Goal: Task Accomplishment & Management: Manage account settings

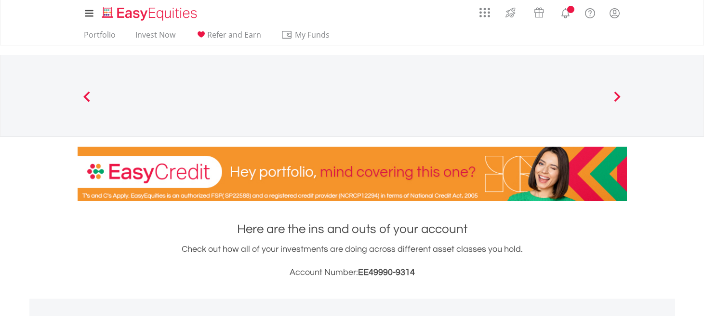
click at [0, 0] on link "Add and Manage Accounts" at bounding box center [0, 0] width 0 height 0
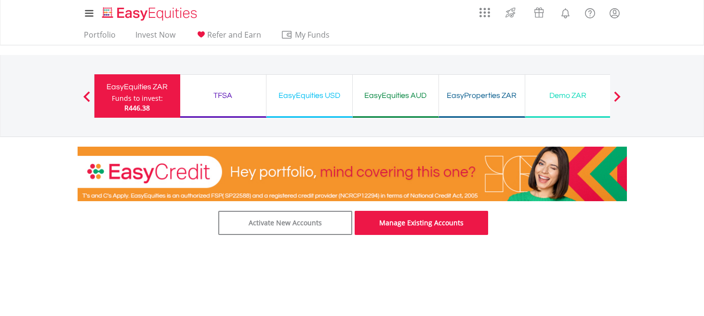
click at [429, 224] on link "Manage Existing Accounts" at bounding box center [422, 223] width 134 height 24
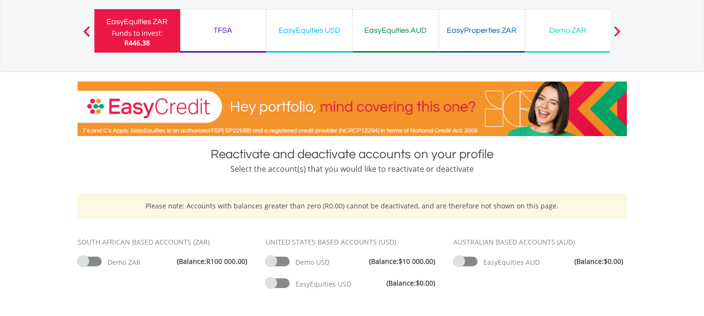
scroll to position [48, 0]
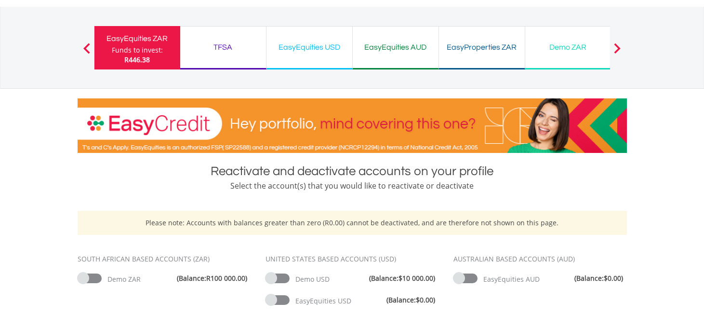
click at [96, 276] on span at bounding box center [90, 278] width 24 height 10
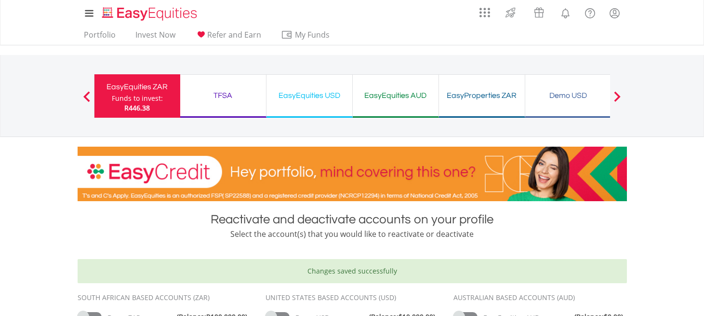
click at [130, 88] on div "EasyEquities ZAR" at bounding box center [137, 86] width 74 height 13
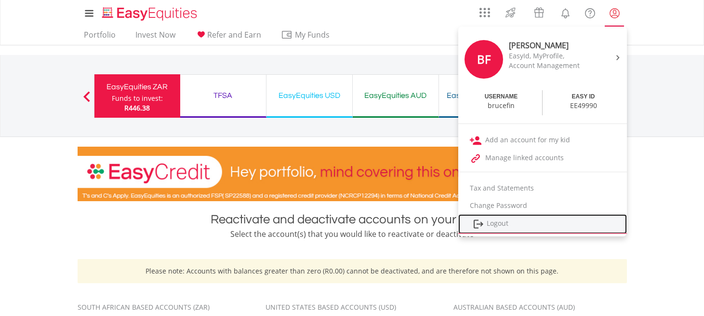
click at [493, 223] on link "Logout" at bounding box center [542, 224] width 169 height 20
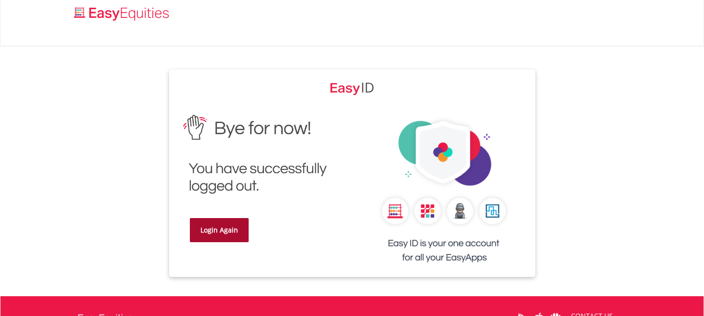
click at [228, 228] on link "Login Again" at bounding box center [219, 230] width 59 height 24
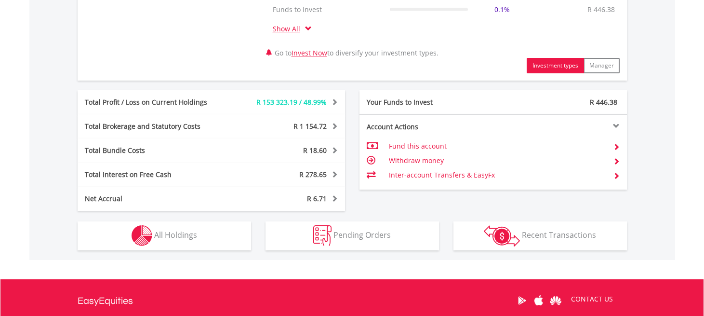
scroll to position [482, 0]
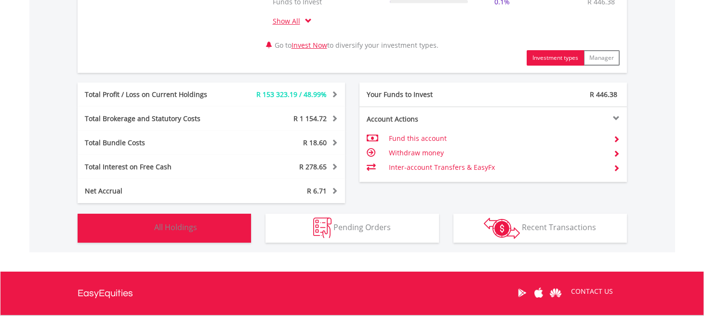
click at [176, 227] on span "All Holdings" at bounding box center [175, 227] width 43 height 11
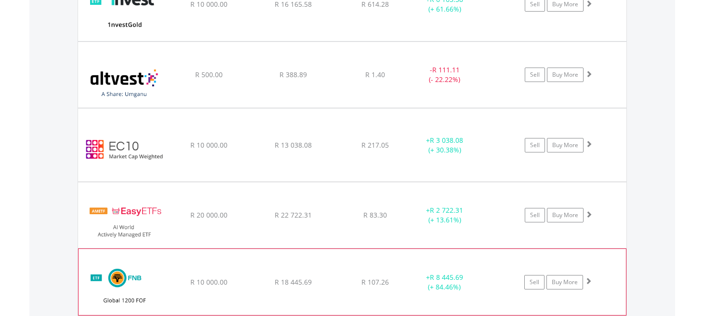
scroll to position [1187, 0]
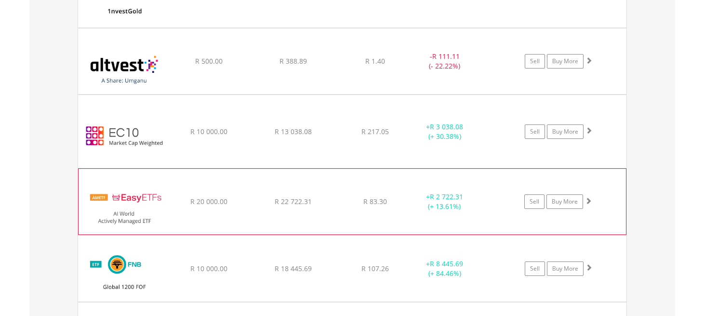
click at [132, 197] on img at bounding box center [124, 206] width 83 height 51
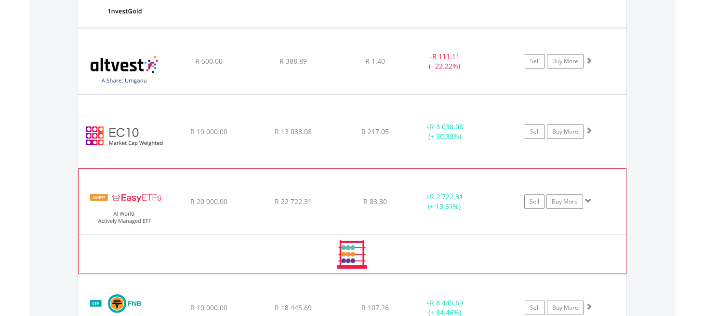
click at [132, 197] on img at bounding box center [124, 206] width 83 height 51
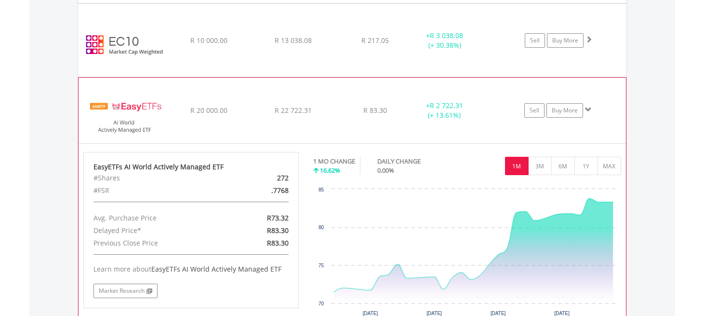
scroll to position [1283, 0]
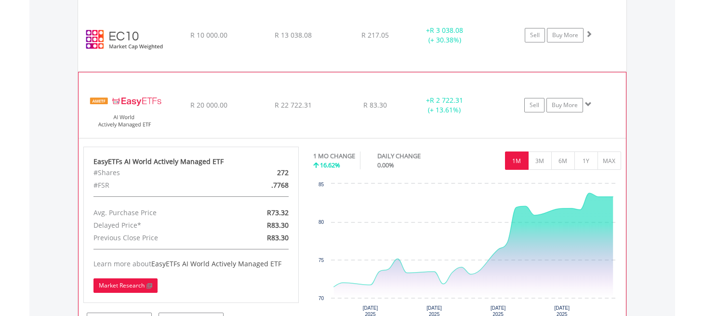
click at [129, 281] on link "Market Research" at bounding box center [125, 285] width 64 height 14
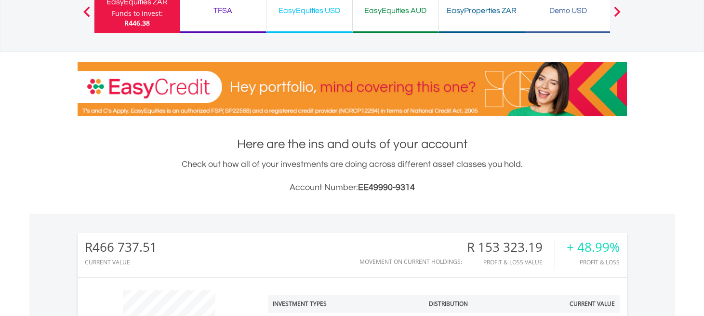
scroll to position [0, 0]
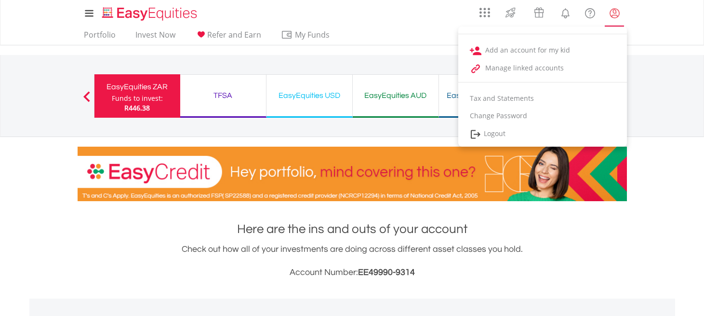
click at [617, 12] on lord-icon "My Profile" at bounding box center [615, 13] width 12 height 12
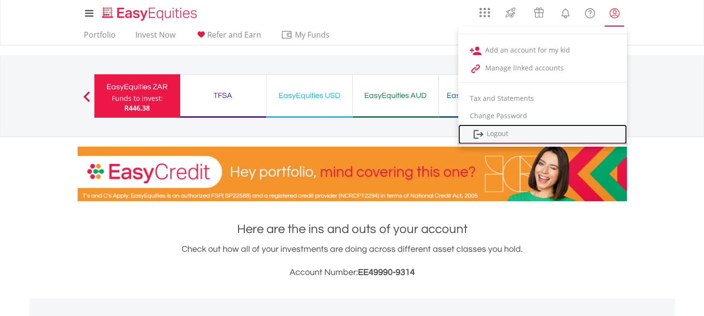
click at [496, 133] on link "Logout" at bounding box center [542, 134] width 169 height 20
